Goal: Transaction & Acquisition: Purchase product/service

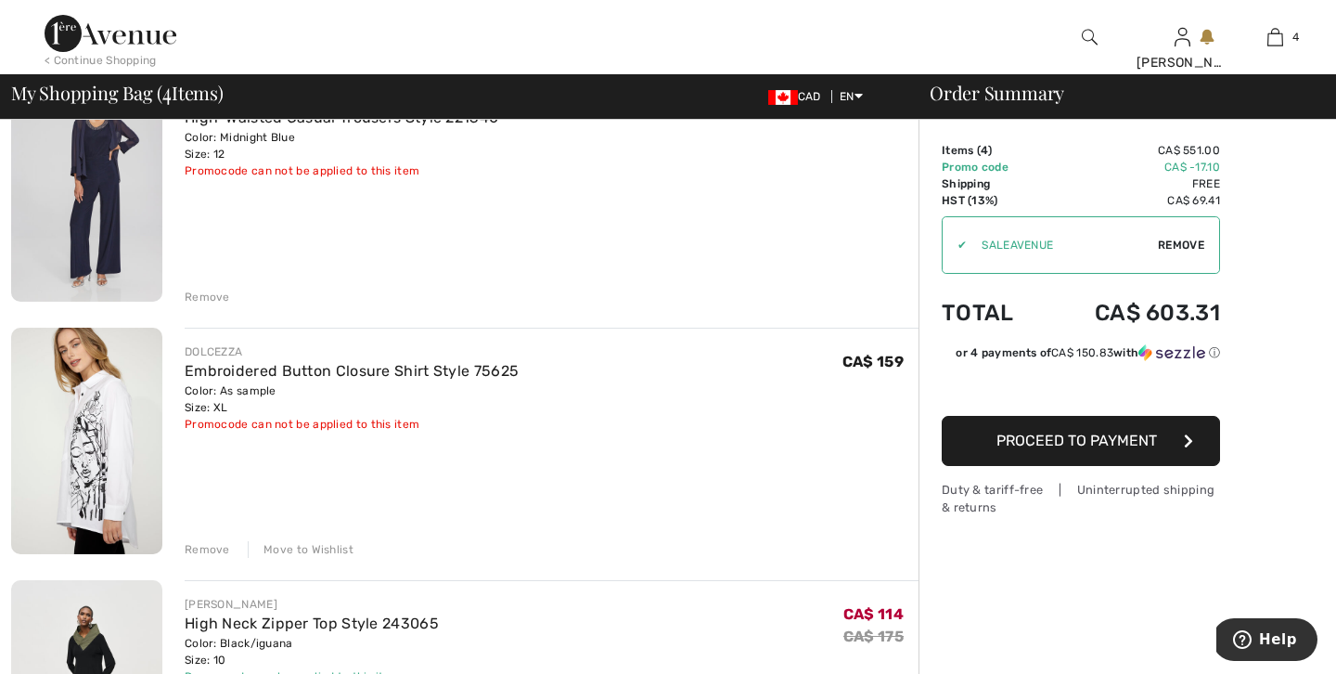
scroll to position [445, 0]
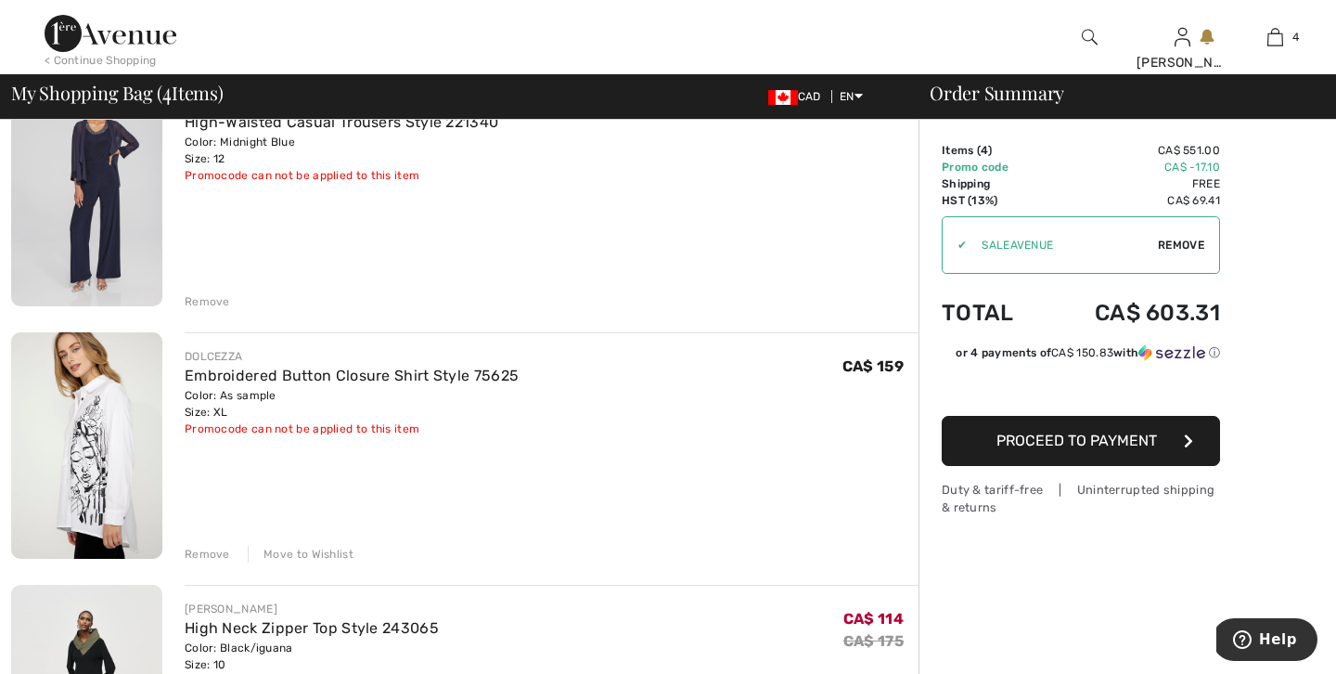
click at [205, 296] on div "Remove" at bounding box center [207, 301] width 45 height 17
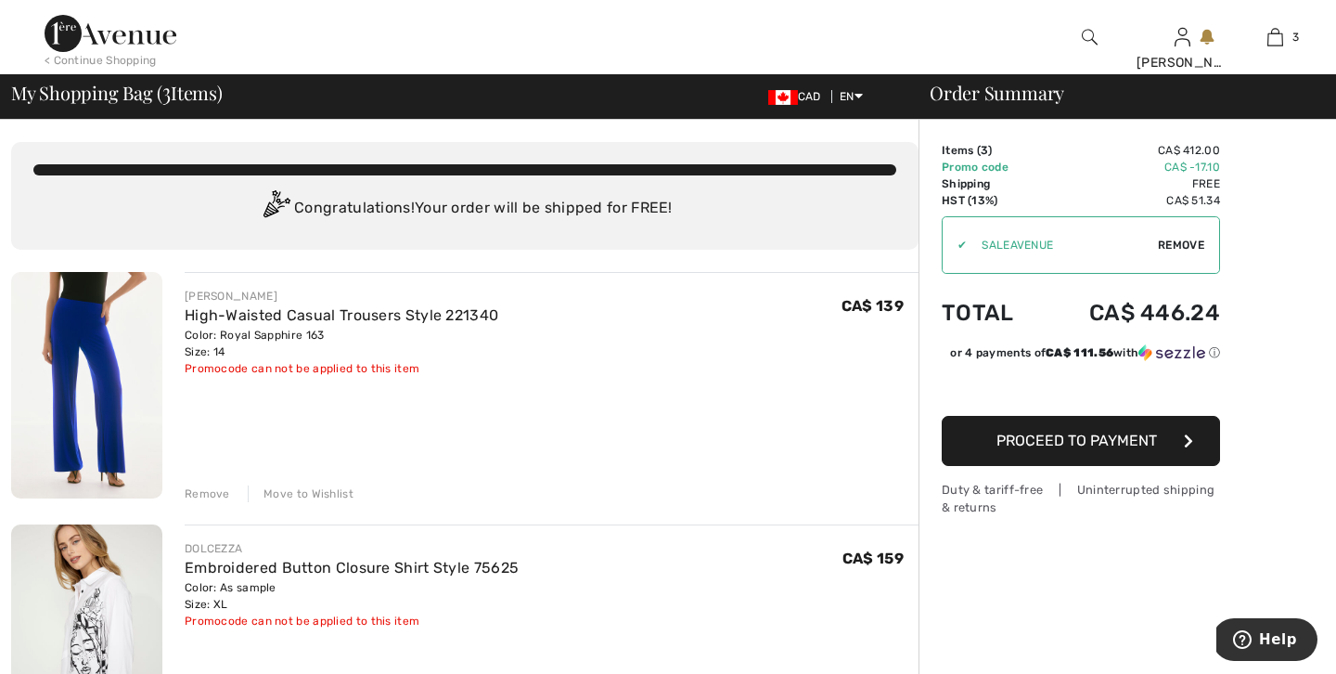
scroll to position [0, 0]
click at [199, 490] on div "Remove" at bounding box center [207, 493] width 45 height 17
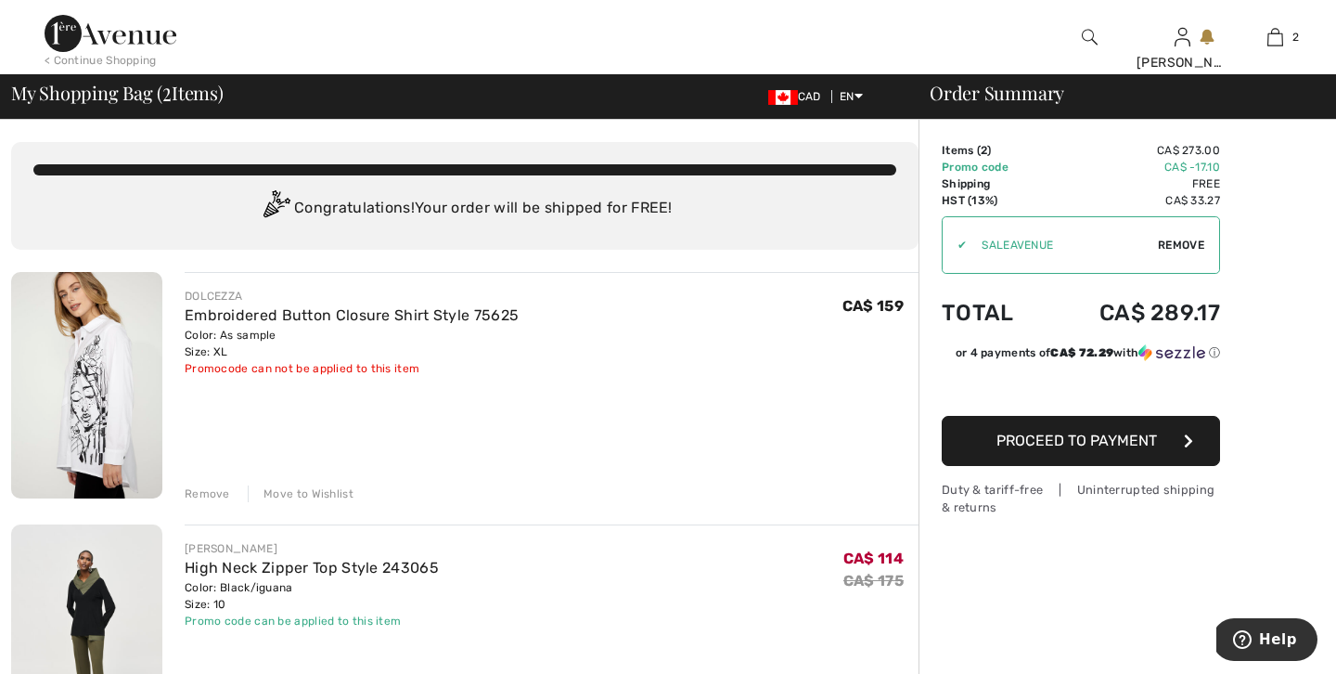
scroll to position [37, 0]
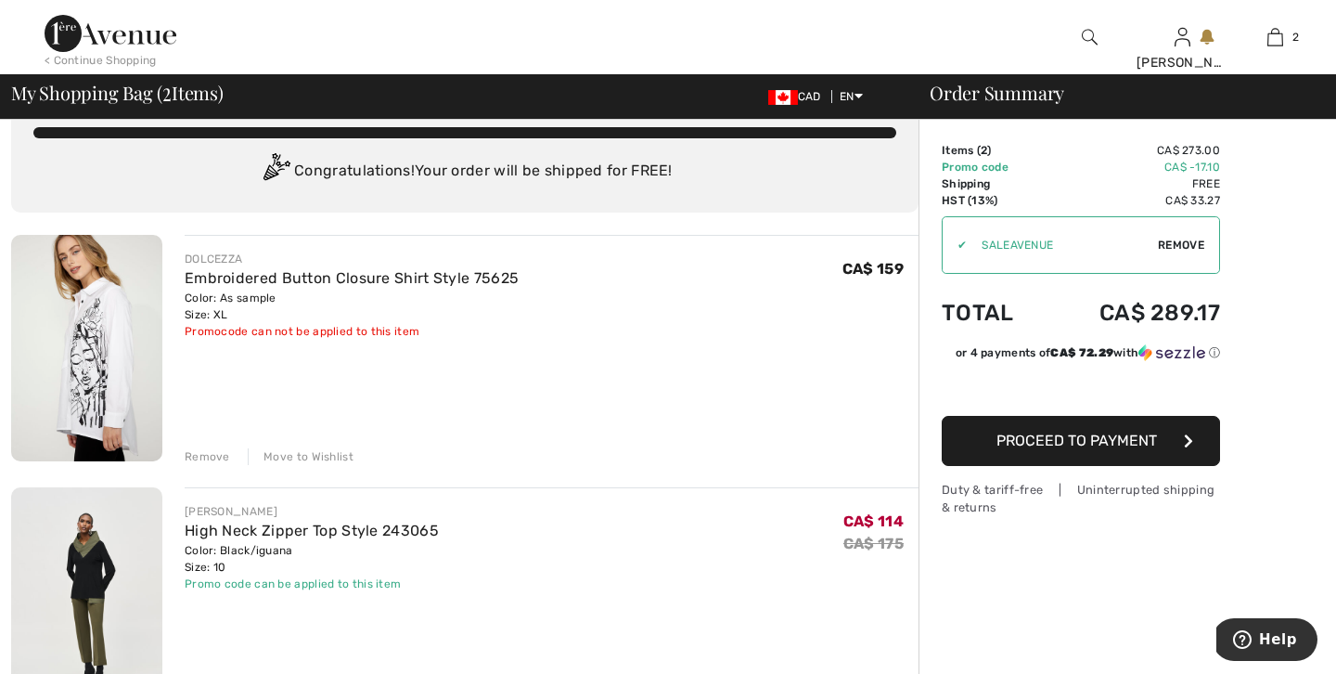
click at [115, 394] on img at bounding box center [86, 348] width 151 height 226
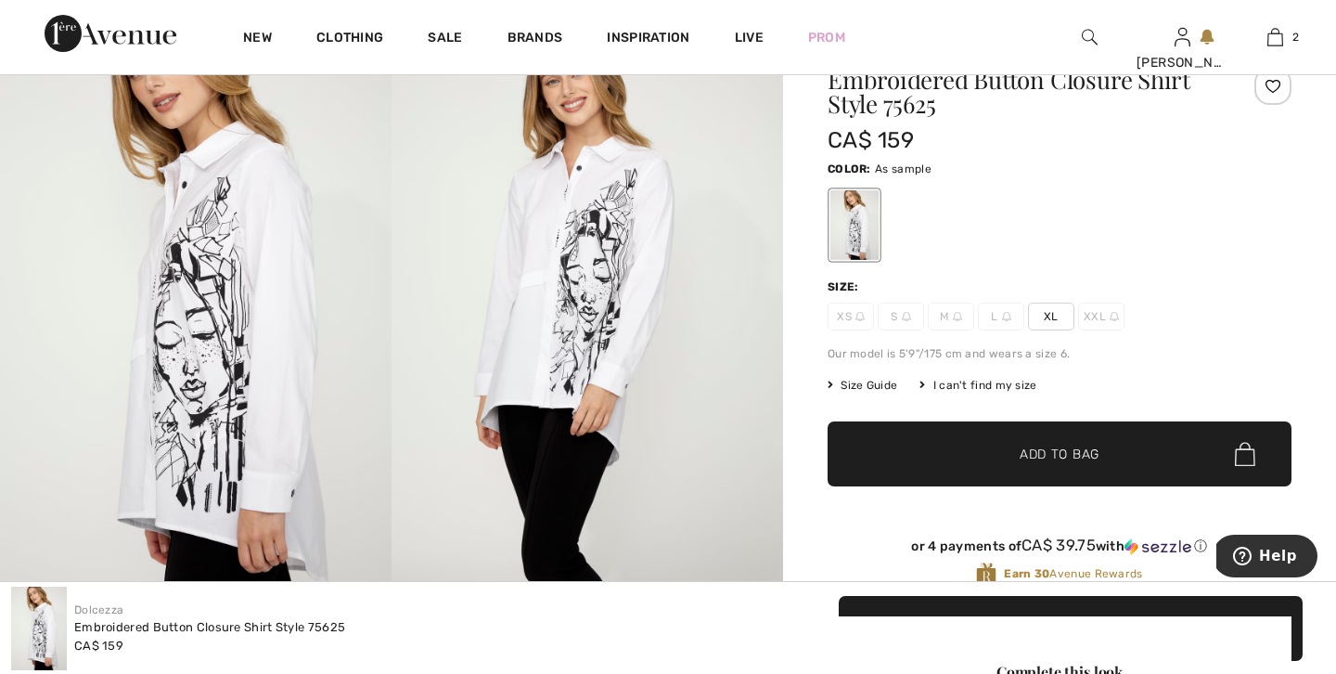
scroll to position [186, 0]
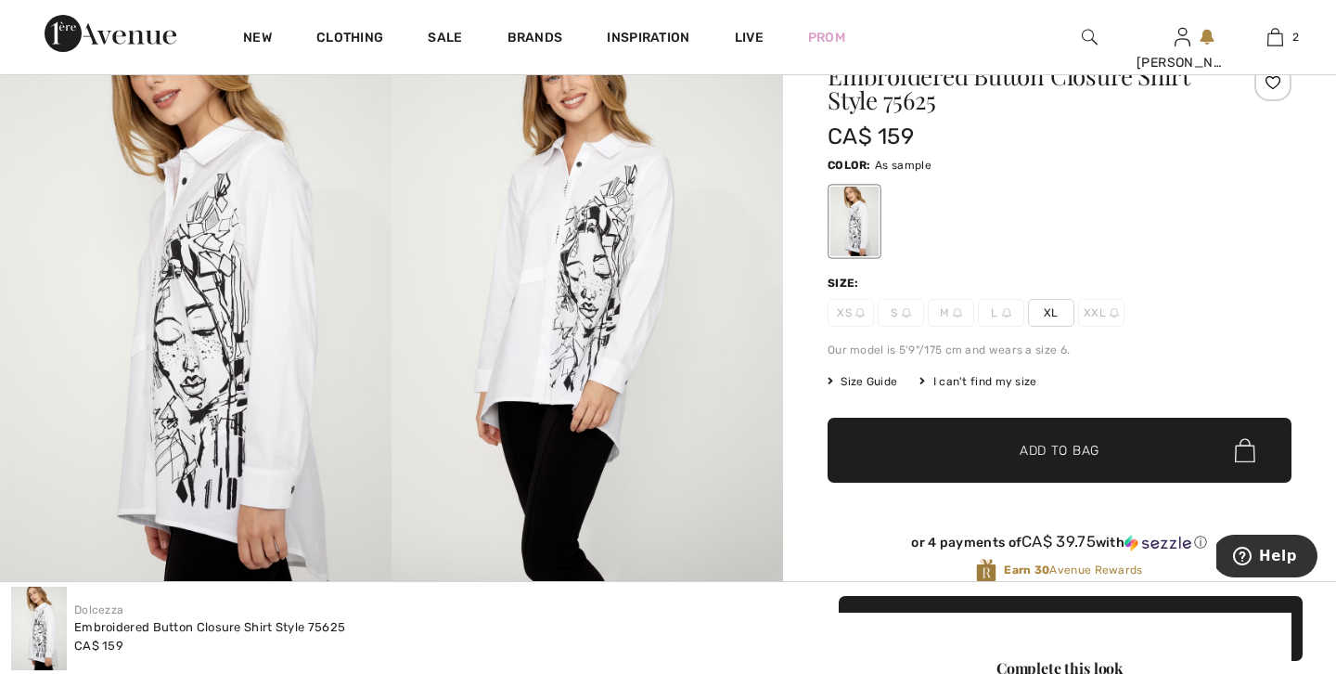
click at [557, 273] on img at bounding box center [588, 301] width 392 height 587
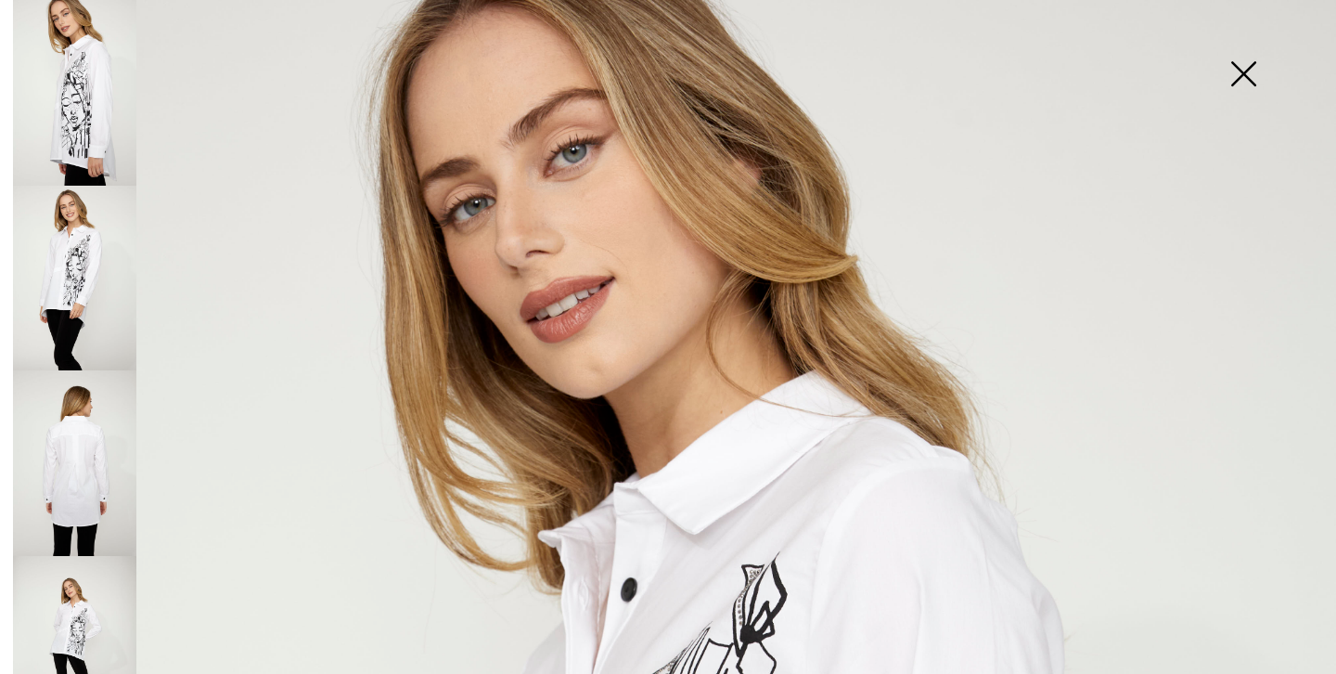
click at [71, 590] on img at bounding box center [74, 649] width 123 height 186
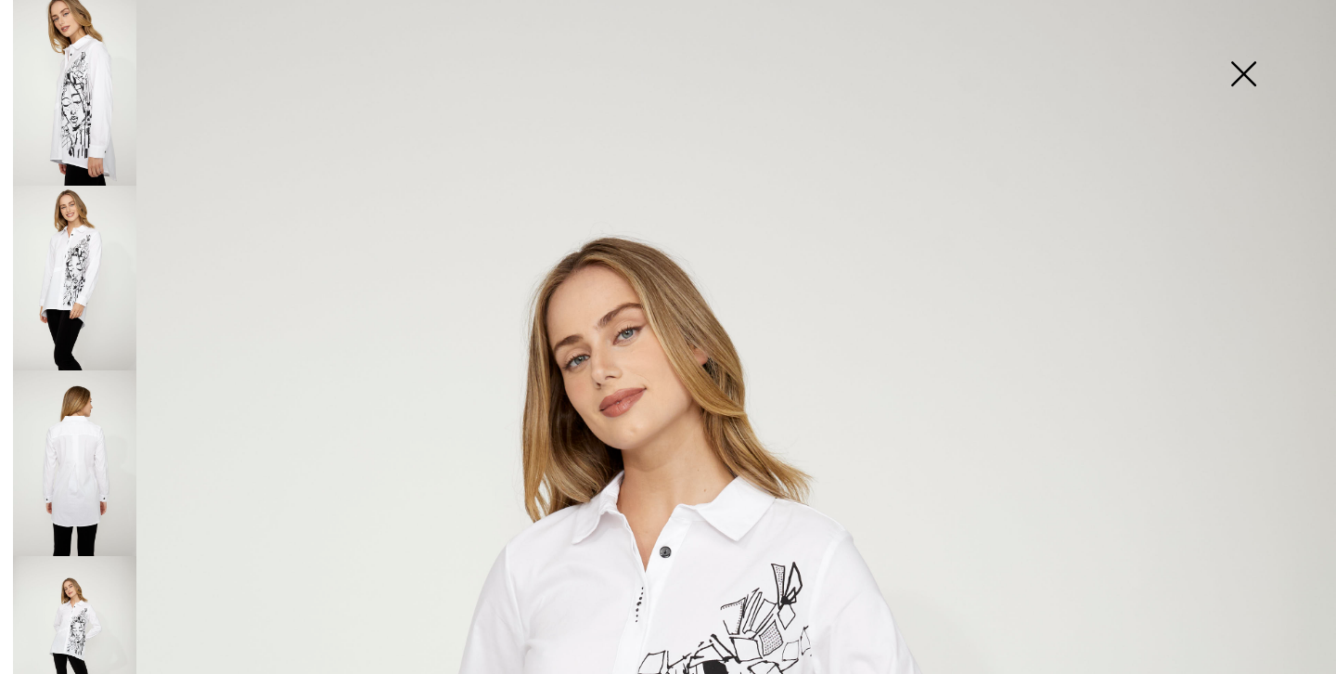
click at [77, 454] on img at bounding box center [74, 463] width 123 height 186
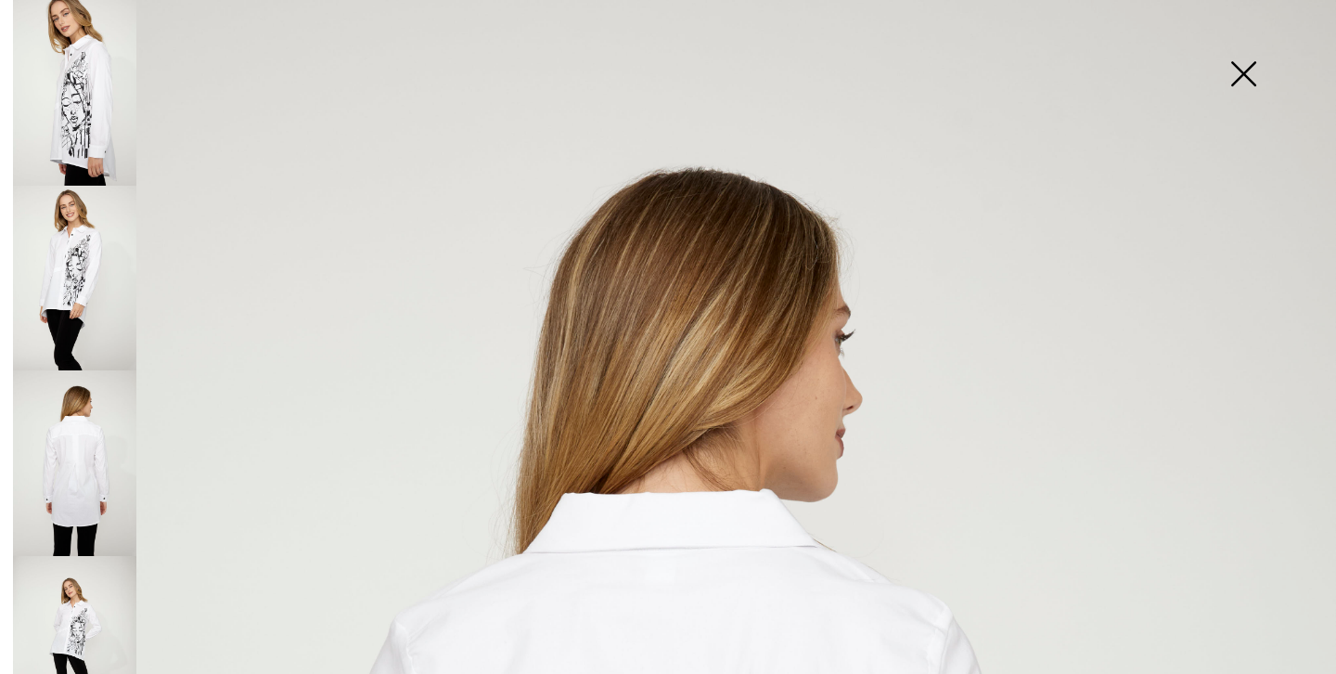
click at [1239, 65] on img at bounding box center [1243, 76] width 93 height 96
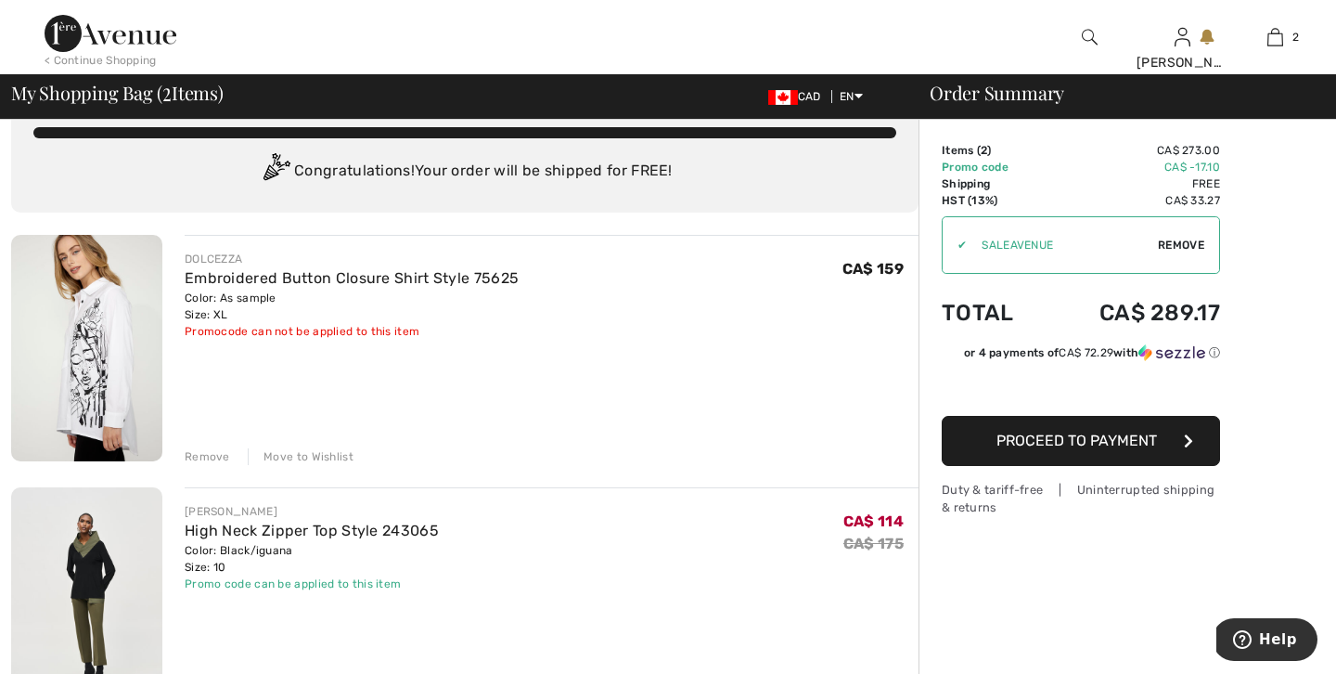
click at [94, 360] on img at bounding box center [86, 348] width 151 height 226
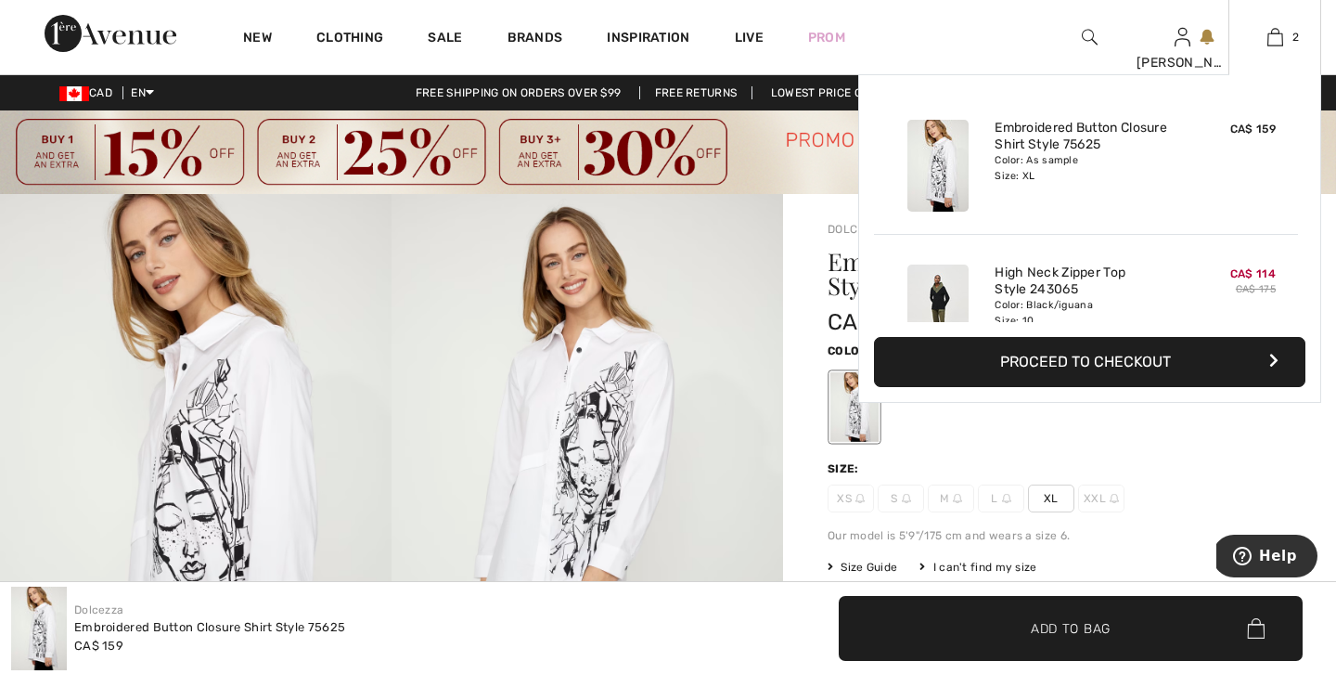
click at [1089, 360] on button "Proceed to Checkout" at bounding box center [1089, 362] width 431 height 50
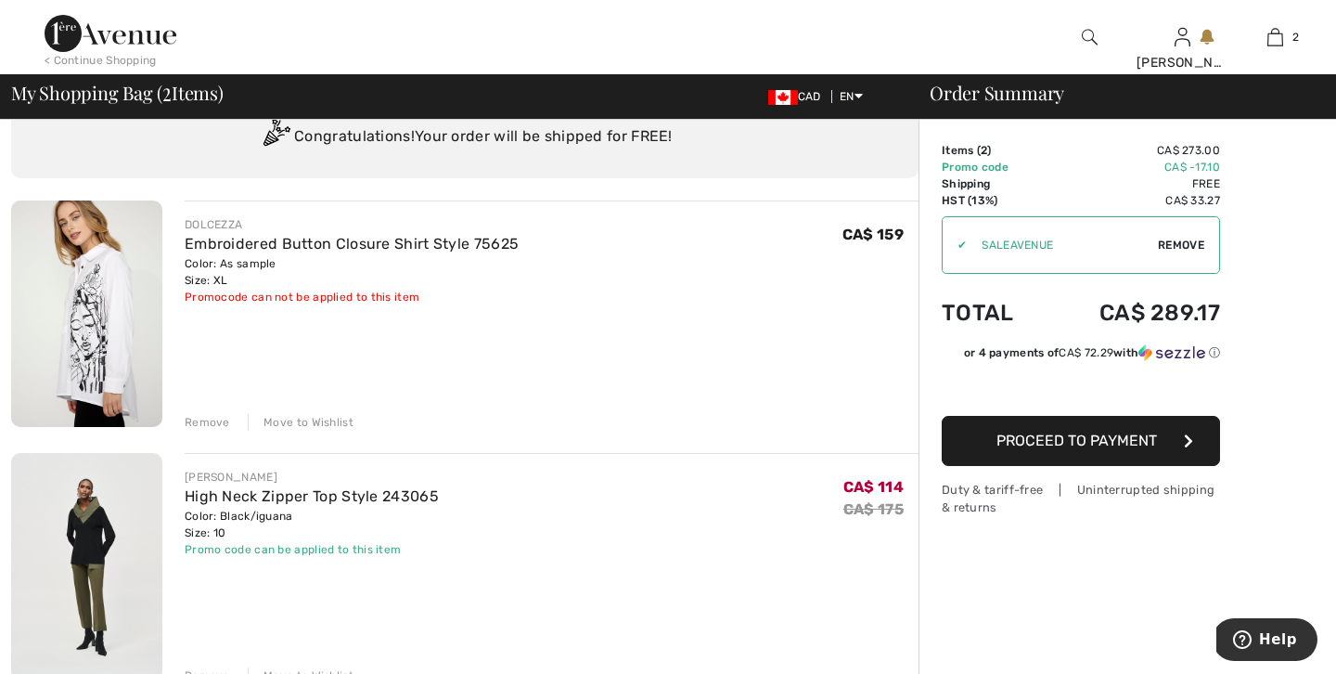
scroll to position [74, 0]
click at [1078, 439] on span "Proceed to Payment" at bounding box center [1076, 440] width 160 height 18
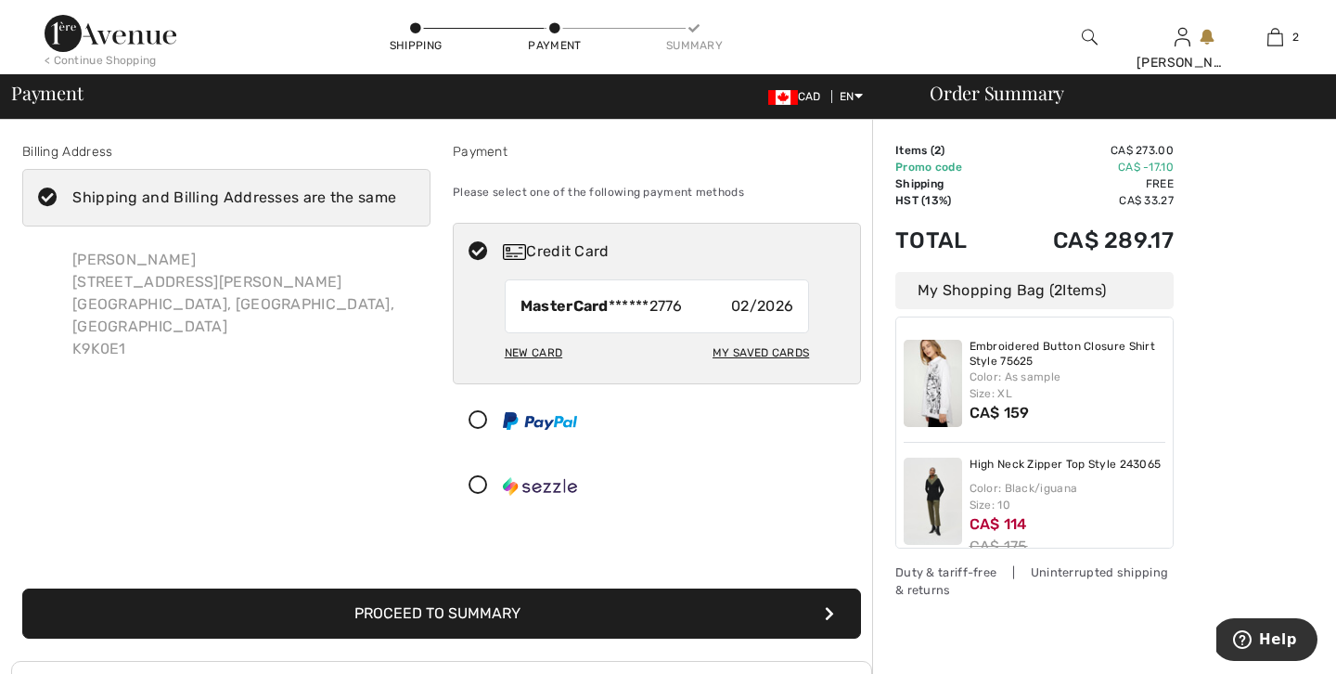
click at [525, 612] on button "Proceed to Summary" at bounding box center [441, 613] width 839 height 50
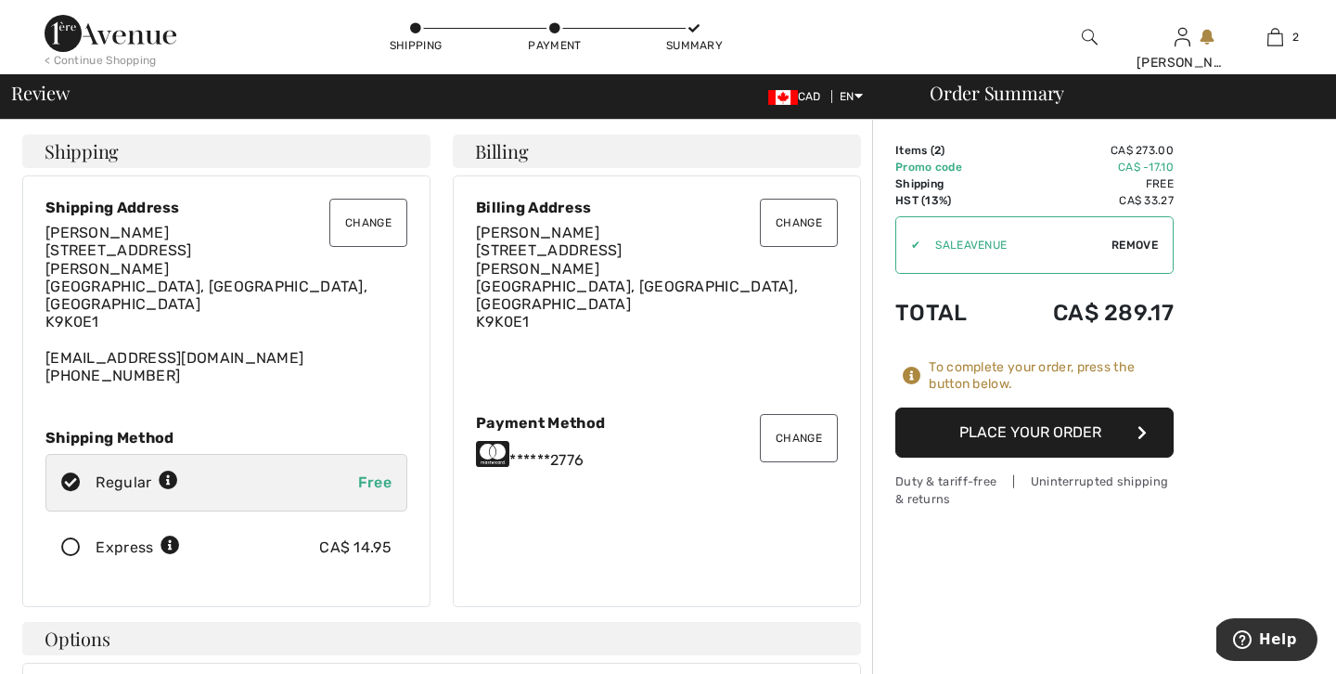
click at [1063, 434] on button "Place Your Order" at bounding box center [1034, 432] width 278 height 50
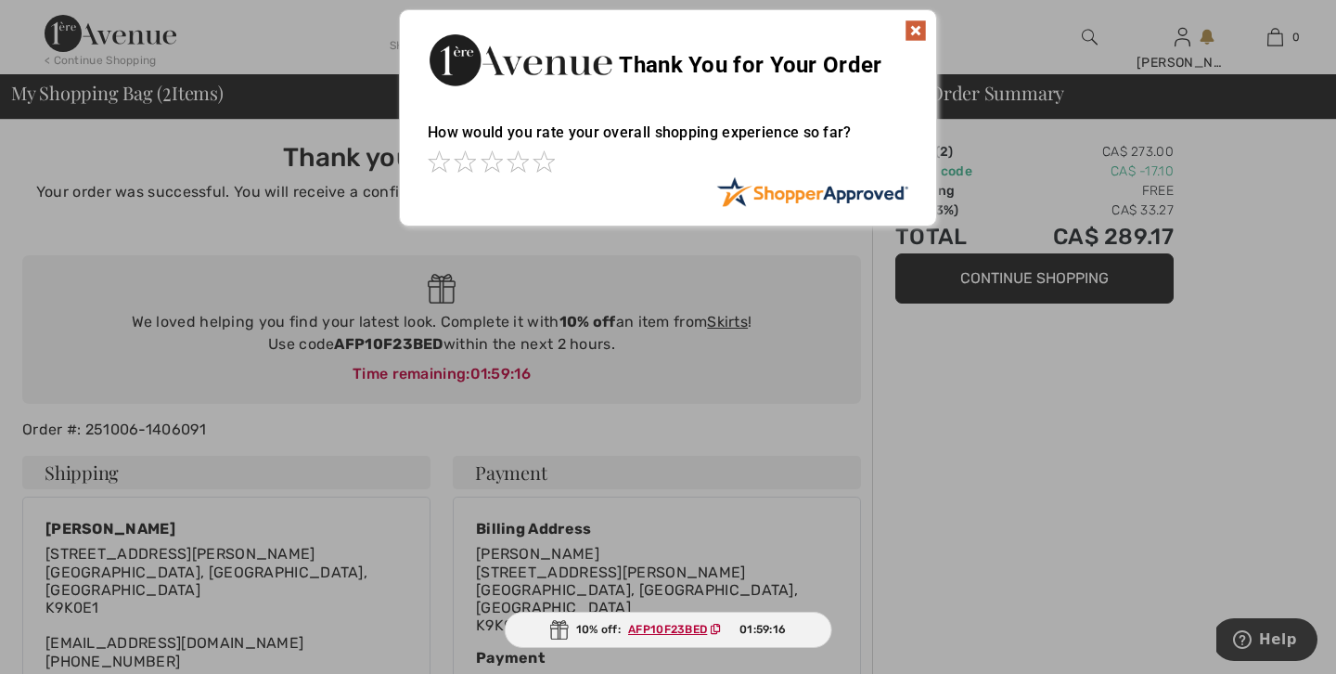
click at [917, 28] on img at bounding box center [916, 30] width 22 height 22
